Goal: Navigation & Orientation: Find specific page/section

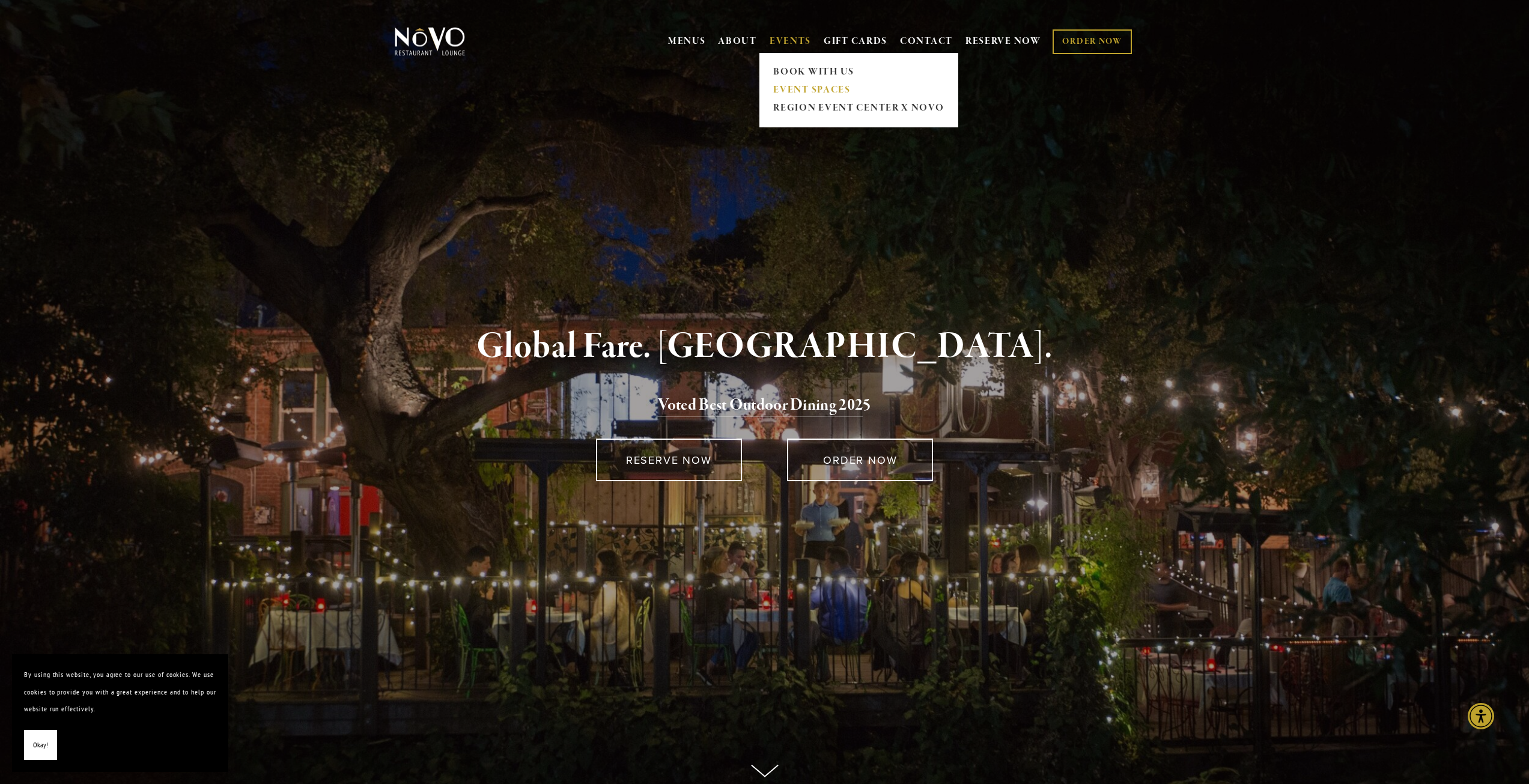
click at [780, 88] on link "EVENT SPACES" at bounding box center [858, 90] width 178 height 18
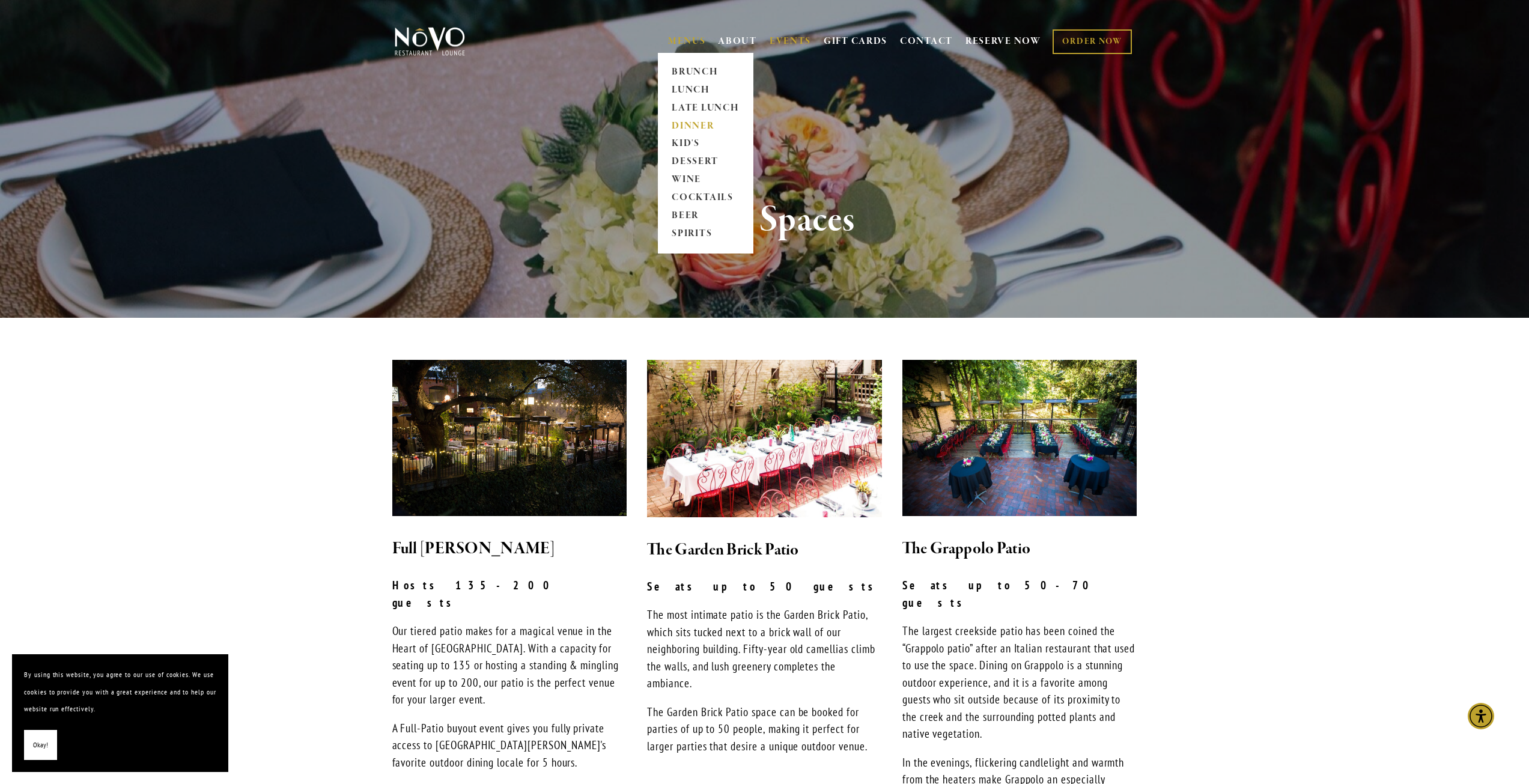
click at [687, 122] on link "DINNER" at bounding box center [706, 126] width 75 height 18
